Goal: Find specific fact: Find specific page/section

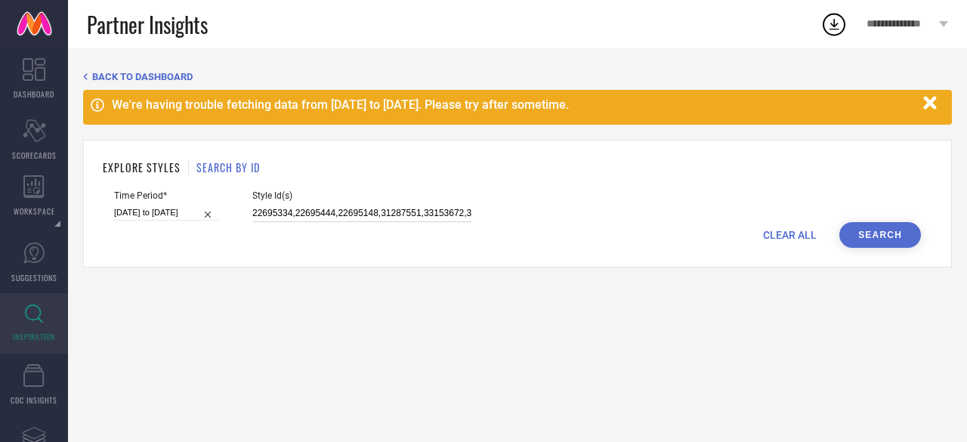
click at [252, 212] on input "22695334,22695444,22695148,31287551,33153672,33153672,24724362," at bounding box center [361, 213] width 219 height 17
drag, startPoint x: 247, startPoint y: 212, endPoint x: 307, endPoint y: 218, distance: 60.7
click at [307, 218] on div "Time Period* [DATE] to [DATE] Style Id(s) 22695334,22695444,22695148,31287551,3…" at bounding box center [517, 206] width 807 height 32
click at [248, 211] on div "Time Period* [DATE] to [DATE] Style Id(s) 22695334,22695444,22695148,31287551,3…" at bounding box center [517, 206] width 807 height 32
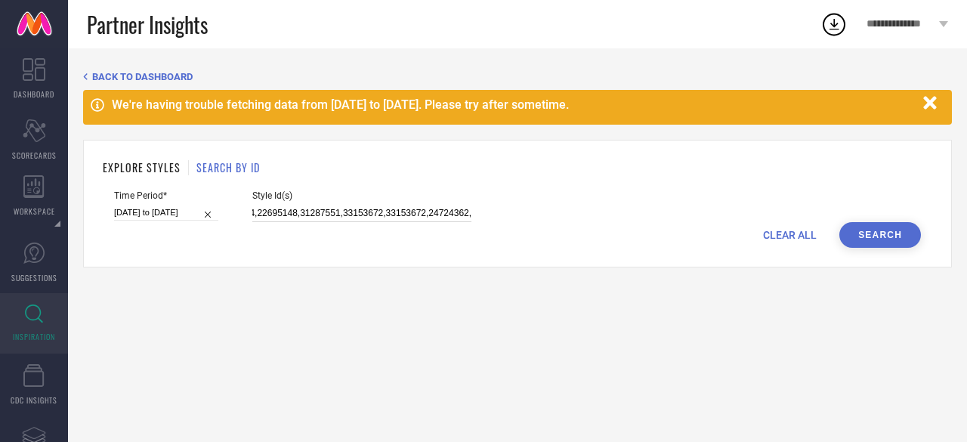
drag, startPoint x: 251, startPoint y: 211, endPoint x: 745, endPoint y: 251, distance: 496.3
click at [745, 251] on div "EXPLORE STYLES SEARCH BY ID Time Period* [DATE] to [DATE] Style Id(s) 22695334,…" at bounding box center [517, 204] width 868 height 128
paste input "9651890 30005586 29705264 30670169 29276564 29276646 29652334 29276700 29276720…"
type input "29651890 30005586 29705264 30670169 29276564 29276646 29652334 29276700 2927672…"
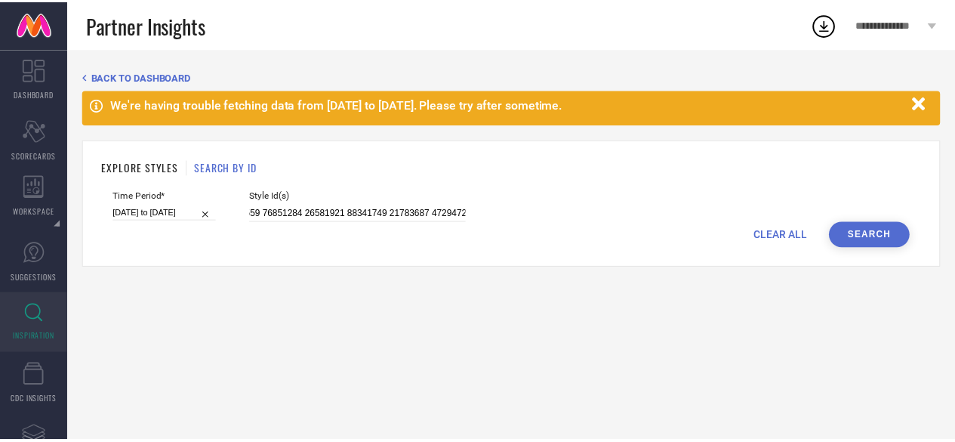
scroll to position [0, 0]
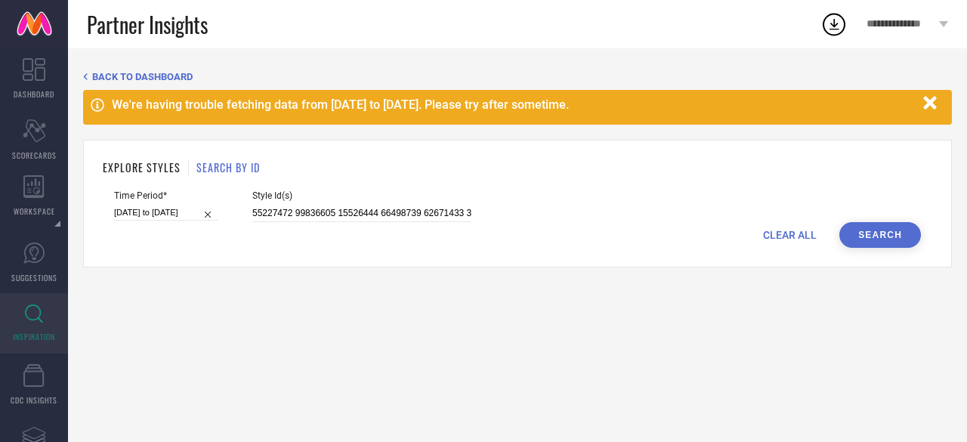
click at [894, 243] on button "Search" at bounding box center [880, 235] width 82 height 26
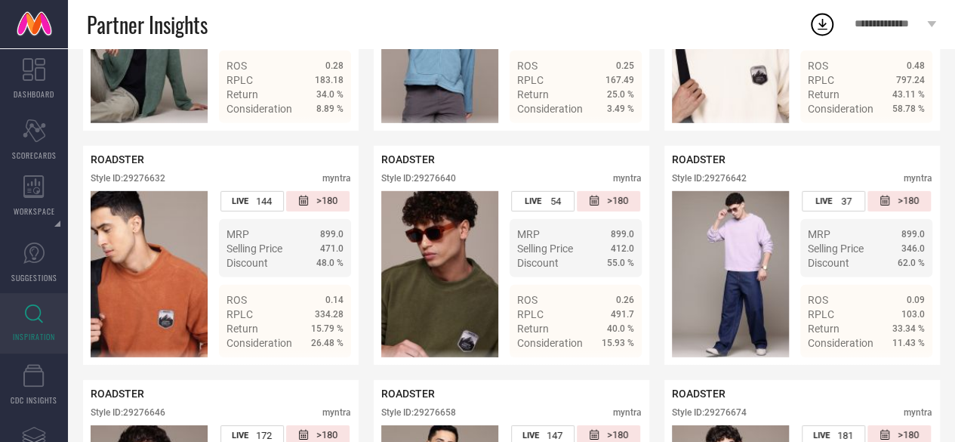
scroll to position [2226, 0]
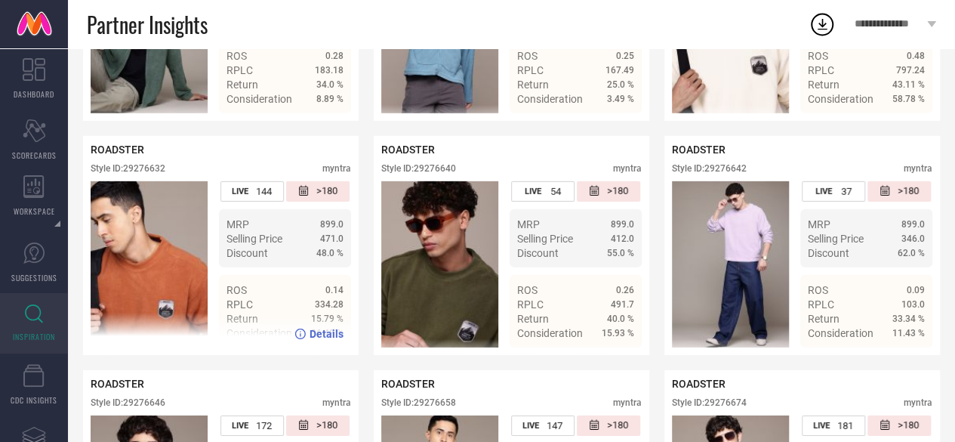
click at [131, 174] on div "Style ID: 29276632" at bounding box center [128, 168] width 75 height 11
copy div "29276632"
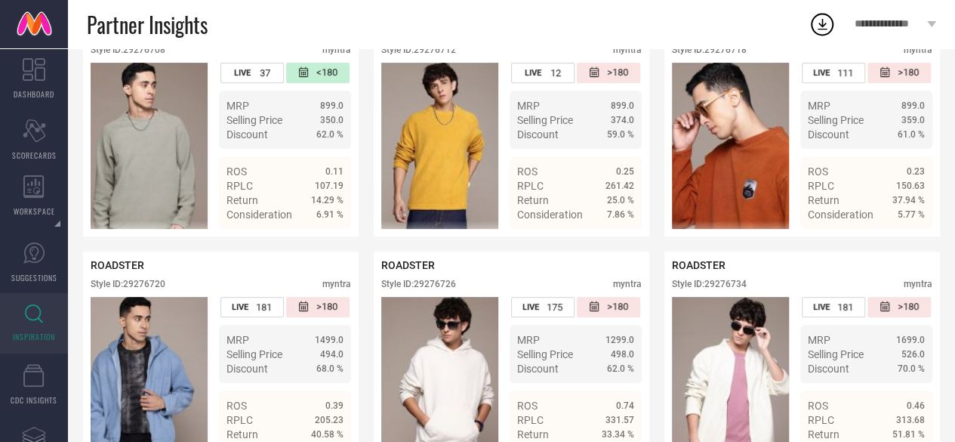
scroll to position [3055, 0]
